Goal: Information Seeking & Learning: Learn about a topic

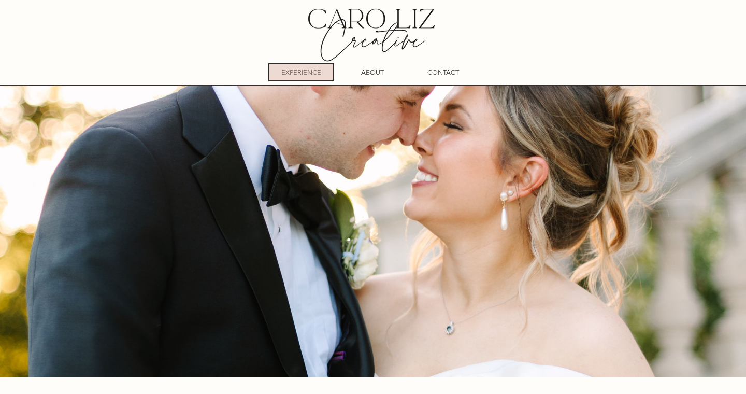
click at [310, 68] on p "EXPERIENCE" at bounding box center [301, 72] width 40 height 16
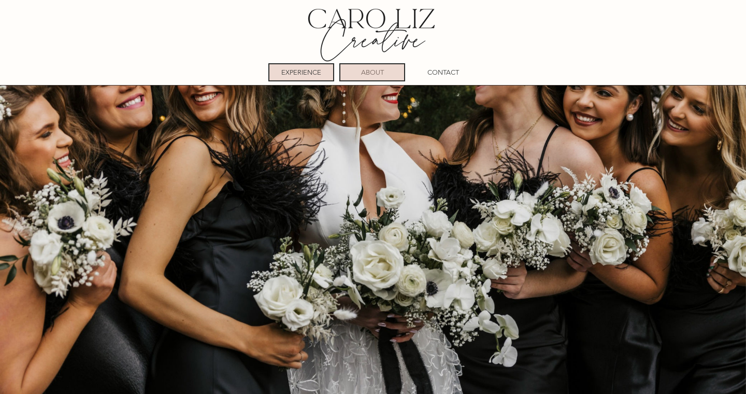
click at [376, 74] on p "ABOUT" at bounding box center [372, 72] width 23 height 16
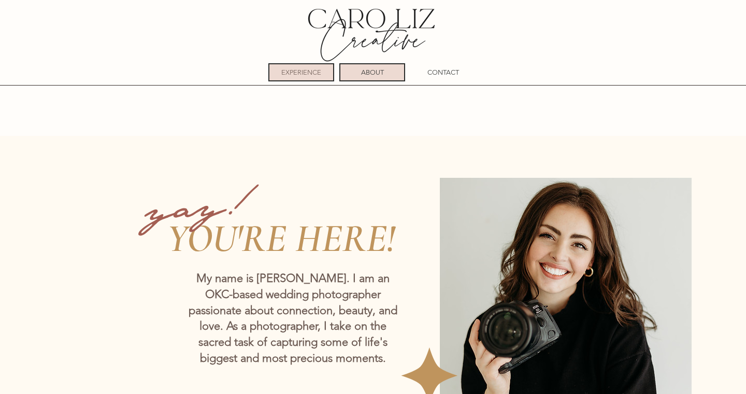
click at [303, 75] on p "EXPERIENCE" at bounding box center [301, 72] width 40 height 16
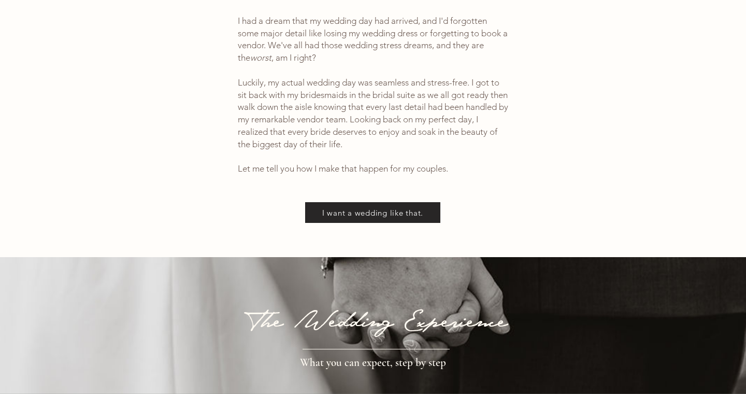
scroll to position [595, 0]
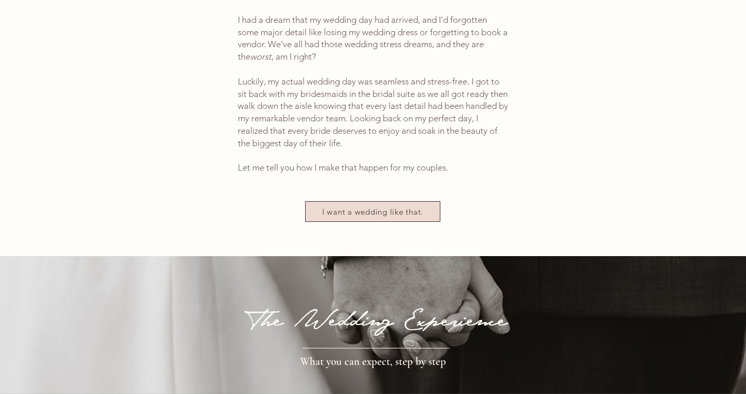
click at [377, 207] on span "I want a wedding like that." at bounding box center [372, 212] width 101 height 10
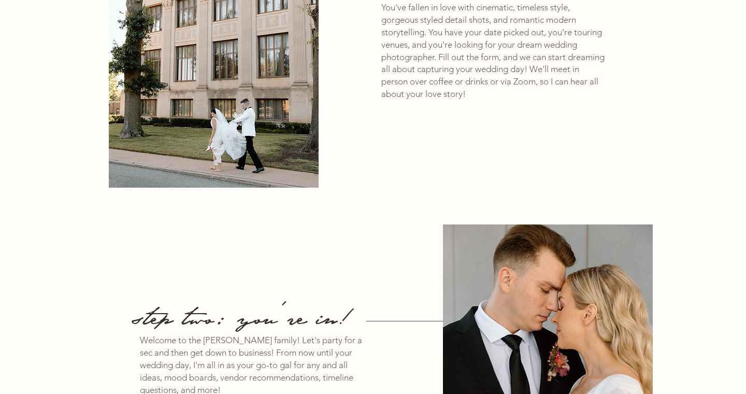
scroll to position [1060, 0]
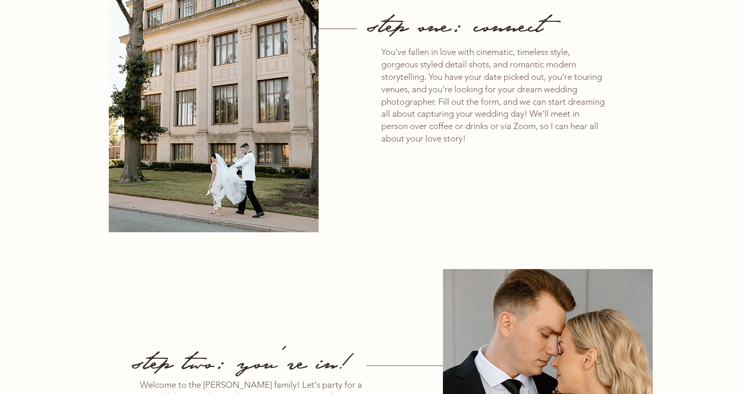
click at [541, 95] on span "You've fallen in love with cinematic, timeless style, gorgeous styled detail sh…" at bounding box center [493, 95] width 223 height 97
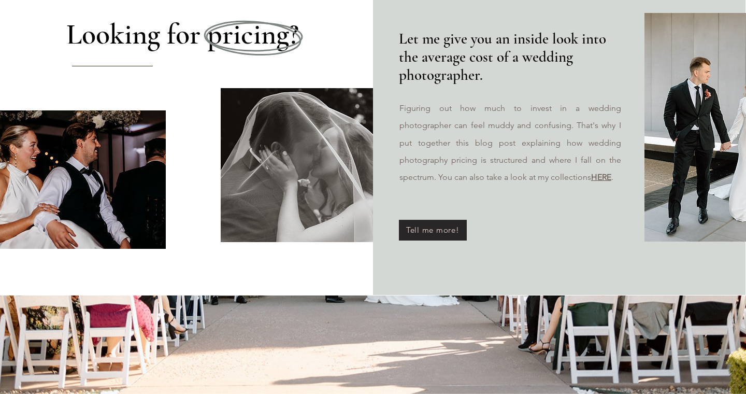
scroll to position [5000, 0]
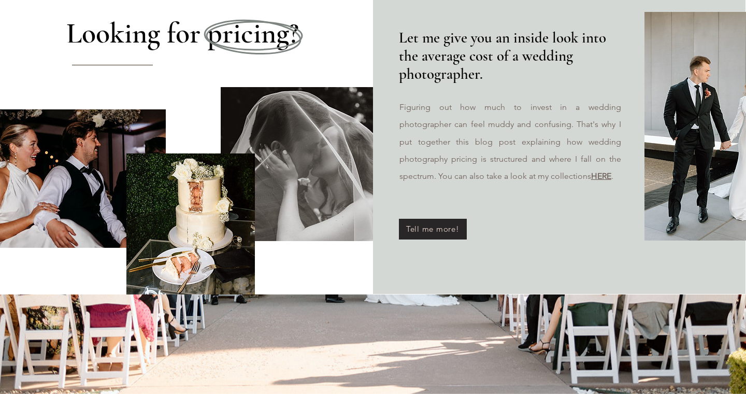
click at [591, 171] on link "HERE" at bounding box center [601, 176] width 20 height 10
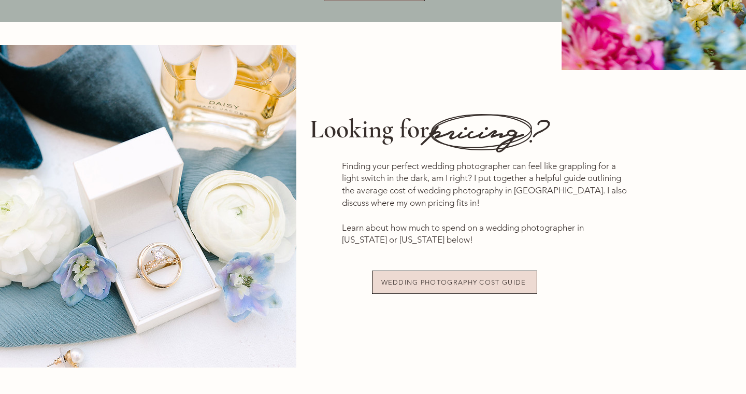
scroll to position [4643, 0]
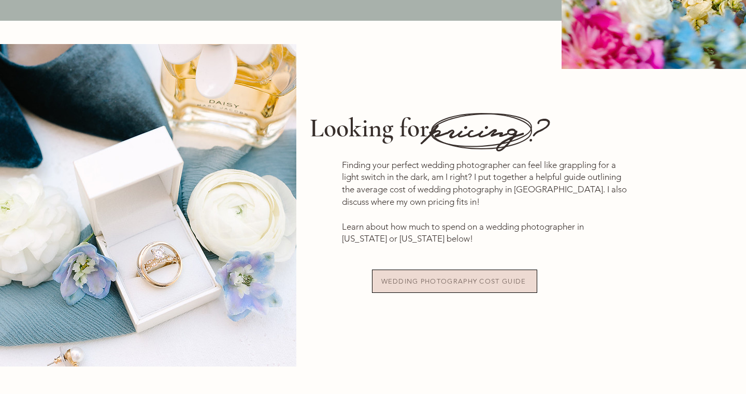
click at [451, 277] on span "WEDDING PHOTOGRAPHY COST GUIDE" at bounding box center [454, 281] width 145 height 8
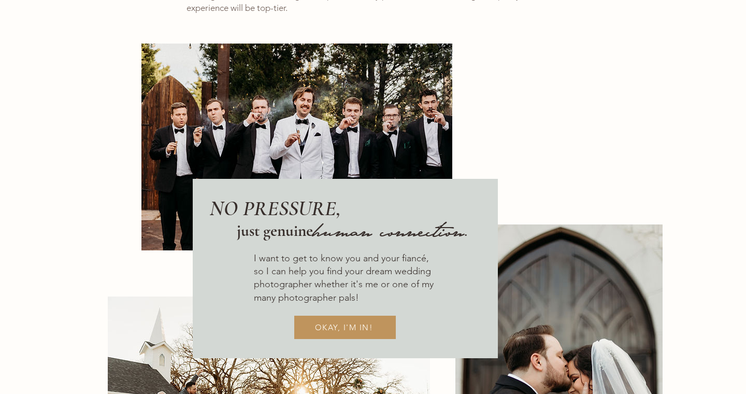
scroll to position [1630, 0]
